Goal: Information Seeking & Learning: Learn about a topic

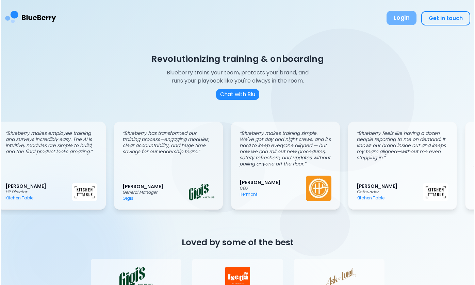
scroll to position [0, 11]
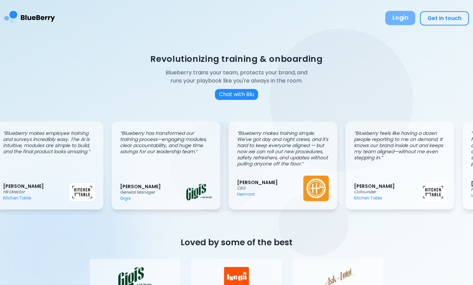
click at [402, 22] on button "Login" at bounding box center [400, 18] width 30 height 14
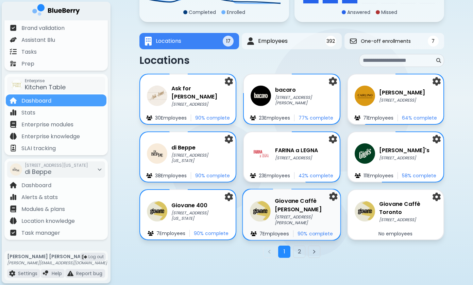
scroll to position [86, 0]
click at [301, 252] on button "2" at bounding box center [299, 252] width 12 height 12
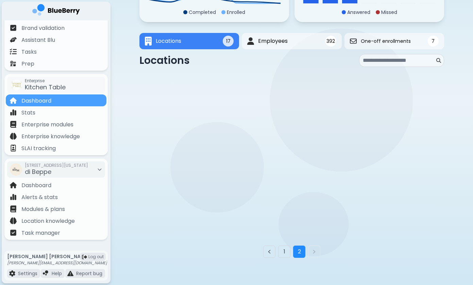
scroll to position [0, 0]
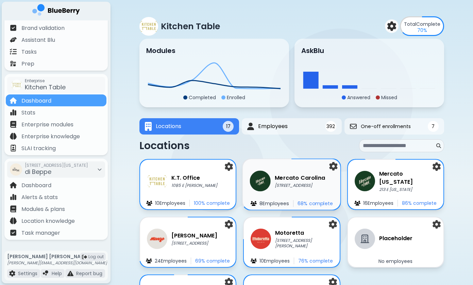
click at [286, 184] on p "[STREET_ADDRESS]" at bounding box center [300, 185] width 50 height 5
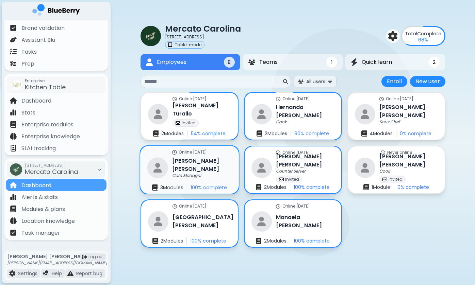
click at [194, 165] on h3 "[PERSON_NAME]" at bounding box center [201, 165] width 59 height 17
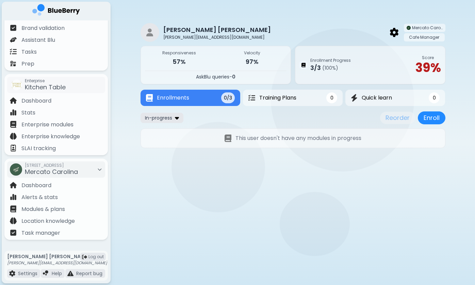
click at [177, 121] on div "In-progress" at bounding box center [161, 118] width 43 height 10
click at [175, 129] on button "All" at bounding box center [161, 131] width 39 height 10
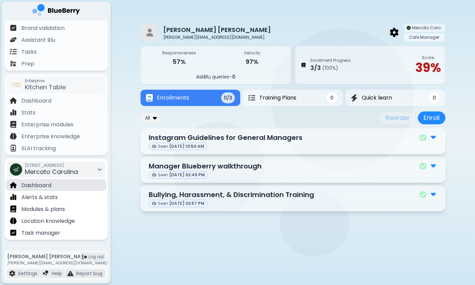
click at [79, 183] on div "Dashboard" at bounding box center [56, 185] width 101 height 12
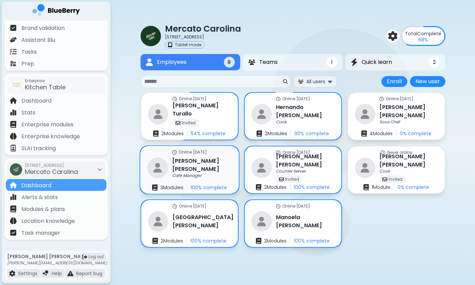
click at [206, 174] on div "Cafe Manager" at bounding box center [201, 175] width 59 height 5
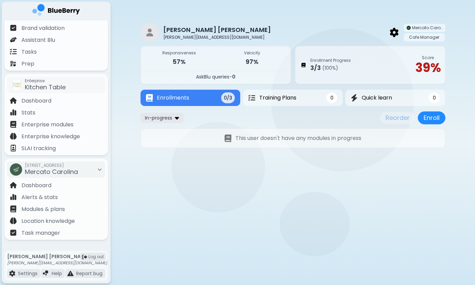
click at [173, 115] on div "In-progress" at bounding box center [161, 118] width 43 height 10
click at [172, 129] on button "All" at bounding box center [161, 131] width 39 height 10
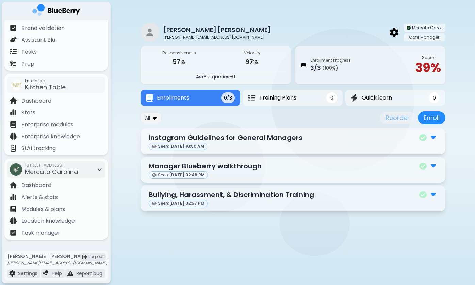
click at [433, 138] on img at bounding box center [432, 137] width 5 height 9
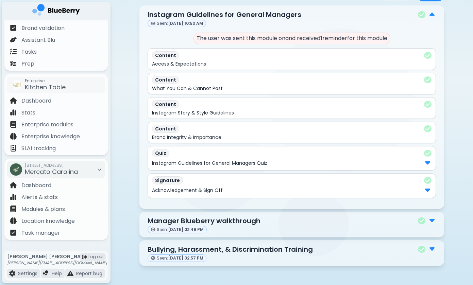
scroll to position [123, 0]
click at [427, 192] on img at bounding box center [427, 189] width 5 height 9
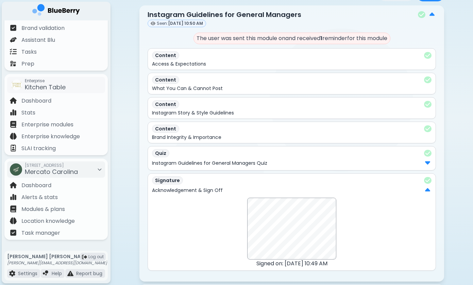
scroll to position [162, 0]
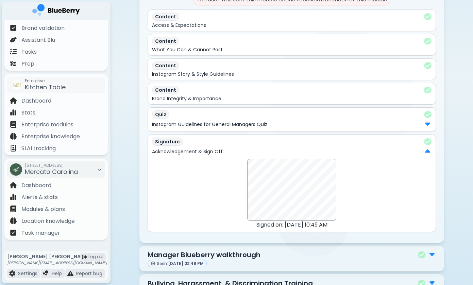
click at [428, 123] on img at bounding box center [427, 123] width 5 height 9
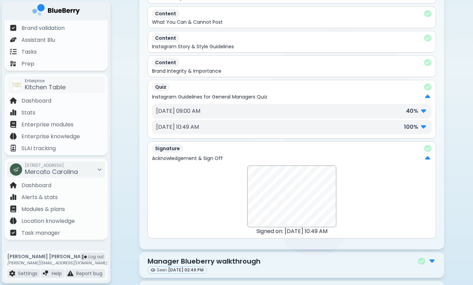
scroll to position [192, 0]
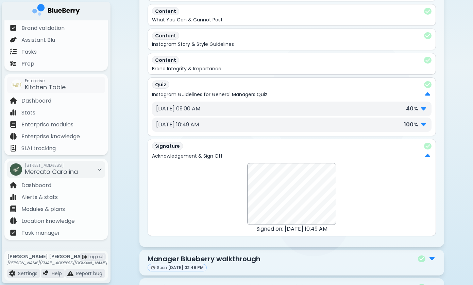
click at [424, 109] on img at bounding box center [423, 108] width 5 height 9
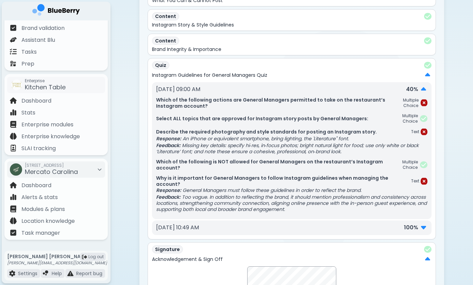
scroll to position [212, 0]
click at [315, 118] on p "Select ALL topics that are approved for Instagram story posts by General Manage…" at bounding box center [267, 118] width 222 height 6
drag, startPoint x: 265, startPoint y: 145, endPoint x: 270, endPoint y: 153, distance: 9.2
click at [268, 151] on p "Feedback: Missing key details: specify hi‑res, in‑focus photos; bright natural …" at bounding box center [291, 148] width 271 height 12
click at [270, 153] on p "Feedback: Missing key details: specify hi‑res, in‑focus photos; bright natural …" at bounding box center [291, 148] width 271 height 12
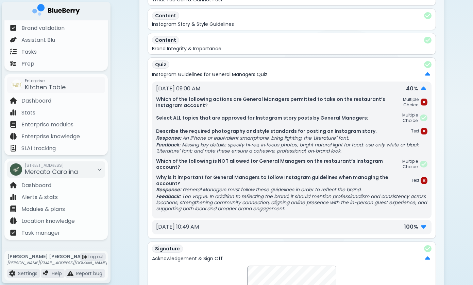
drag, startPoint x: 254, startPoint y: 165, endPoint x: 260, endPoint y: 170, distance: 7.9
click at [258, 168] on p "Which of the following is NOT allowed for General Managers on the restaurant’s …" at bounding box center [278, 164] width 245 height 12
click at [260, 170] on p "Which of the following is NOT allowed for General Managers on the restaurant’s …" at bounding box center [278, 164] width 245 height 12
drag, startPoint x: 259, startPoint y: 162, endPoint x: 259, endPoint y: 174, distance: 11.9
click at [259, 172] on div "Which of the following actions are General Managers permitted to take on the re…" at bounding box center [291, 154] width 271 height 116
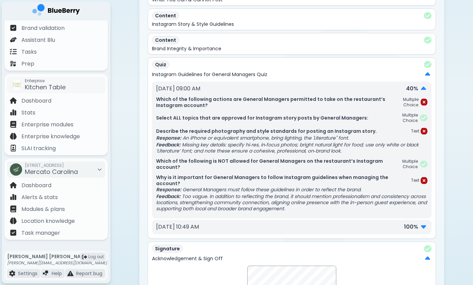
click at [259, 174] on p "Why is it important for General Managers to follow Instagram guidelines when ma…" at bounding box center [283, 180] width 255 height 12
drag, startPoint x: 230, startPoint y: 162, endPoint x: 270, endPoint y: 167, distance: 40.0
click at [266, 167] on p "Which of the following is NOT allowed for General Managers on the restaurant’s …" at bounding box center [278, 164] width 245 height 12
click at [270, 167] on p "Which of the following is NOT allowed for General Managers on the restaurant’s …" at bounding box center [278, 164] width 245 height 12
drag, startPoint x: 257, startPoint y: 161, endPoint x: 271, endPoint y: 170, distance: 16.8
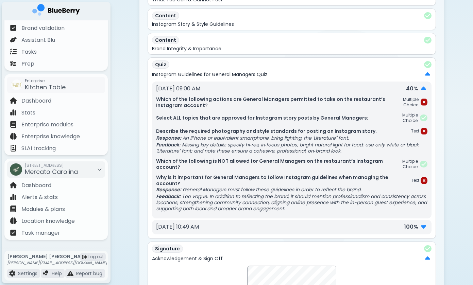
click at [265, 168] on p "Which of the following is NOT allowed for General Managers on the restaurant’s …" at bounding box center [278, 164] width 245 height 12
click at [271, 170] on p "Which of the following is NOT allowed for General Managers on the restaurant’s …" at bounding box center [278, 164] width 245 height 12
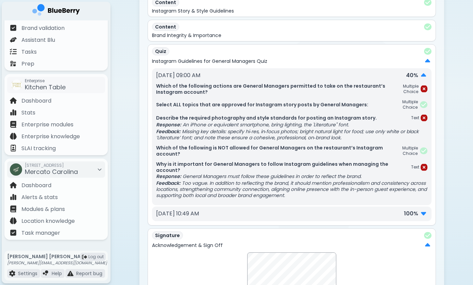
scroll to position [226, 0]
drag, startPoint x: 214, startPoint y: 173, endPoint x: 244, endPoint y: 186, distance: 31.7
click at [240, 184] on div "Why is it important for General Managers to follow Instagram guidelines when ma…" at bounding box center [291, 178] width 271 height 37
click at [244, 186] on p "Feedback: Too vague. In addition to reflecting the brand, it should mention pro…" at bounding box center [291, 188] width 271 height 18
drag, startPoint x: 247, startPoint y: 172, endPoint x: 255, endPoint y: 177, distance: 9.7
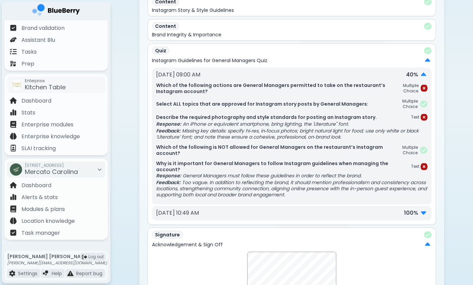
click at [255, 177] on div "Why is it important for General Managers to follow Instagram guidelines when ma…" at bounding box center [291, 178] width 271 height 37
click at [255, 177] on p "Response: General Managers must follow these guidelines in order to reflect the…" at bounding box center [291, 176] width 271 height 6
click at [250, 186] on p "Feedback: Too vague. In addition to reflecting the brand, it should mention pro…" at bounding box center [291, 188] width 271 height 18
drag, startPoint x: 229, startPoint y: 182, endPoint x: 245, endPoint y: 191, distance: 17.8
click at [240, 189] on p "Feedback: Too vague. In addition to reflecting the brand, it should mention pro…" at bounding box center [291, 188] width 271 height 18
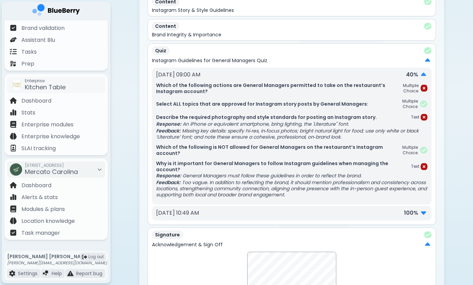
click at [245, 191] on p "Feedback: Too vague. In addition to reflecting the brand, it should mention pro…" at bounding box center [291, 188] width 271 height 18
drag, startPoint x: 243, startPoint y: 185, endPoint x: 254, endPoint y: 196, distance: 15.4
click at [252, 195] on p "Feedback: Too vague. In addition to reflecting the brand, it should mention pro…" at bounding box center [291, 188] width 271 height 18
click at [254, 196] on p "Feedback: Too vague. In addition to reflecting the brand, it should mention pro…" at bounding box center [291, 188] width 271 height 18
drag, startPoint x: 260, startPoint y: 178, endPoint x: 283, endPoint y: 185, distance: 24.5
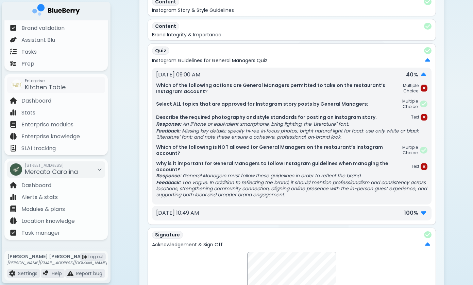
click at [283, 185] on div "Why is it important for General Managers to follow Instagram guidelines when ma…" at bounding box center [291, 178] width 271 height 37
click at [283, 185] on p "Feedback: Too vague. In addition to reflecting the brand, it should mention pro…" at bounding box center [291, 188] width 271 height 18
click at [423, 211] on img at bounding box center [423, 212] width 5 height 9
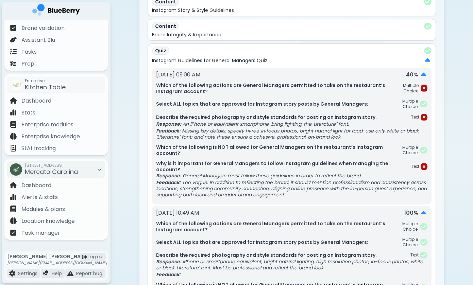
drag, startPoint x: 244, startPoint y: 87, endPoint x: 316, endPoint y: 88, distance: 71.7
click at [315, 88] on p "Which of the following actions are General Managers permitted to take on the re…" at bounding box center [279, 88] width 246 height 12
click at [316, 88] on p "Which of the following actions are General Managers permitted to take on the re…" at bounding box center [279, 88] width 246 height 12
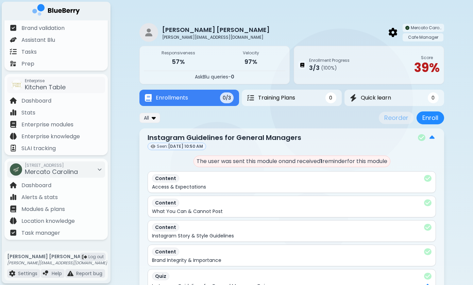
scroll to position [0, 0]
